Goal: Check status: Check status

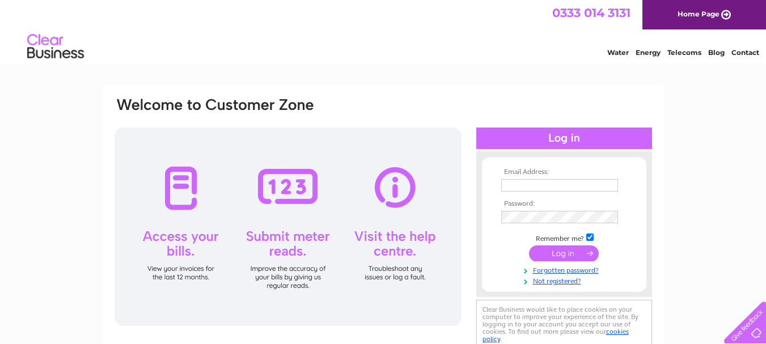
type input "[PERSON_NAME][EMAIL_ADDRESS][DOMAIN_NAME]"
click at [555, 249] on input "submit" at bounding box center [564, 254] width 70 height 16
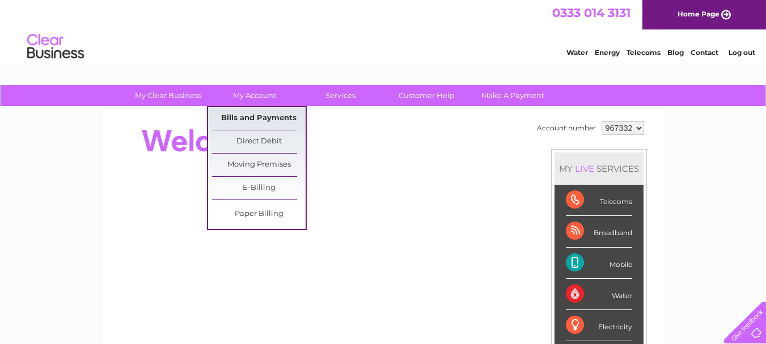
click at [266, 114] on link "Bills and Payments" at bounding box center [259, 118] width 94 height 23
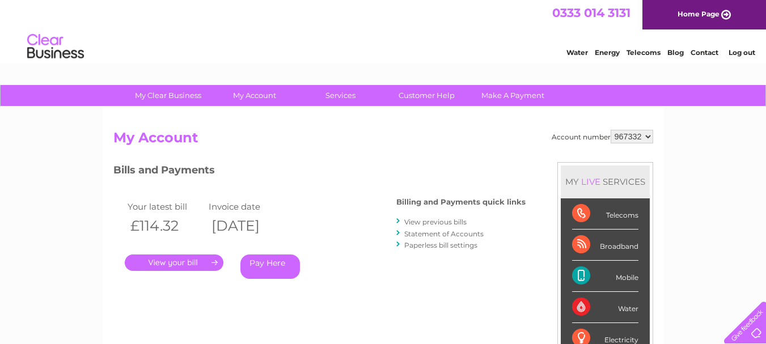
click at [183, 262] on link "." at bounding box center [174, 263] width 99 height 16
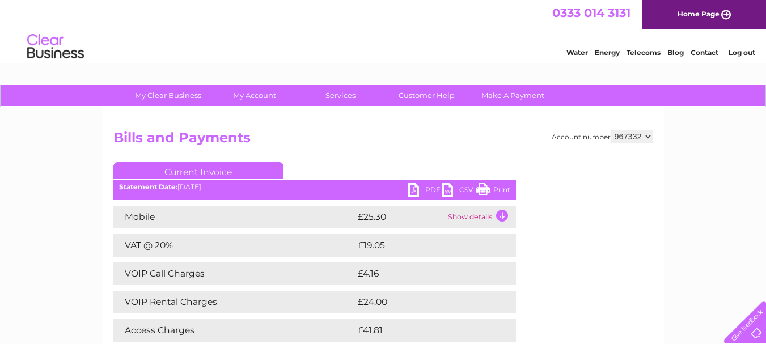
click at [413, 186] on link "PDF" at bounding box center [425, 191] width 34 height 16
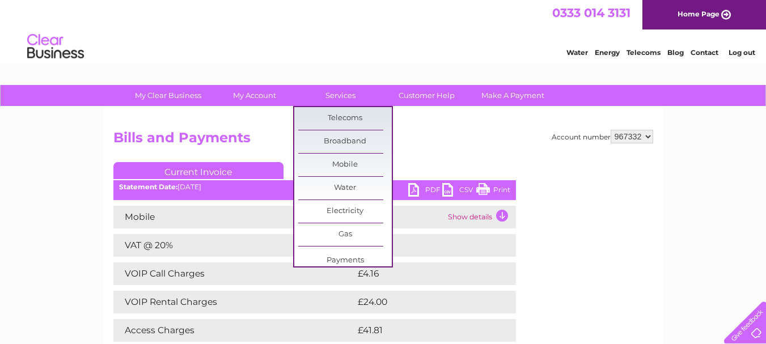
scroll to position [57, 0]
